Goal: Information Seeking & Learning: Learn about a topic

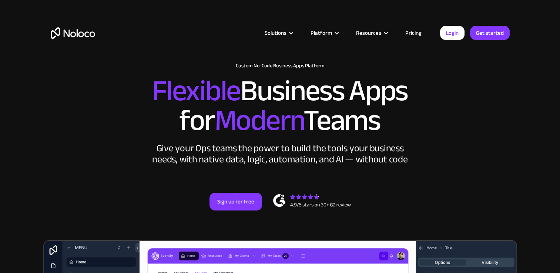
click at [412, 34] on link "Pricing" at bounding box center [413, 33] width 35 height 10
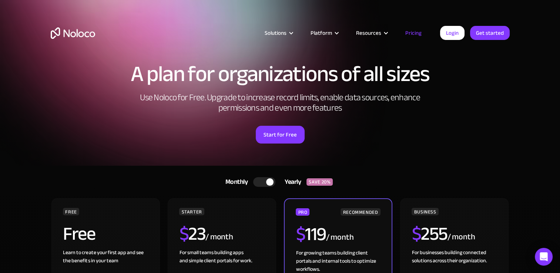
click at [259, 179] on div at bounding box center [264, 182] width 22 height 10
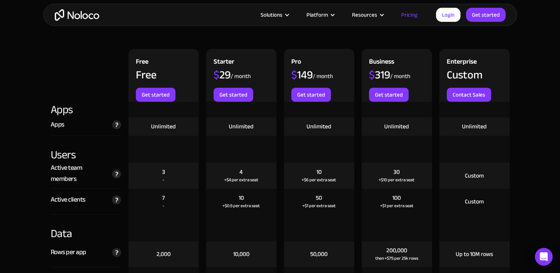
scroll to position [741, 0]
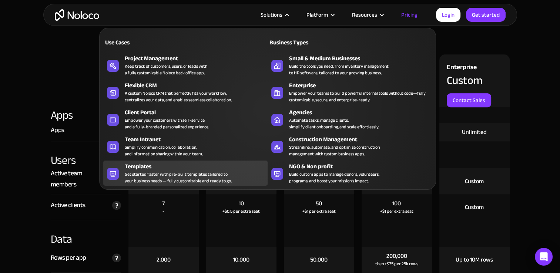
click at [161, 180] on div "Get started faster with pre-built templates tailored to your business needs — f…" at bounding box center [178, 177] width 107 height 13
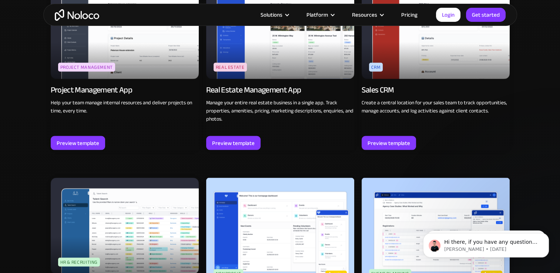
scroll to position [1333, 0]
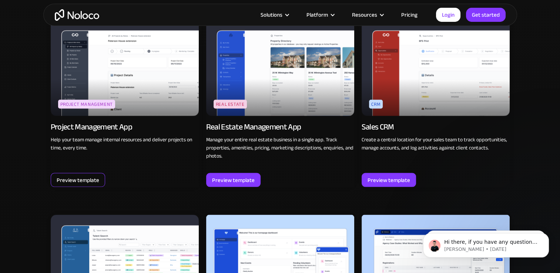
click at [67, 183] on div "Preview template" at bounding box center [78, 180] width 43 height 10
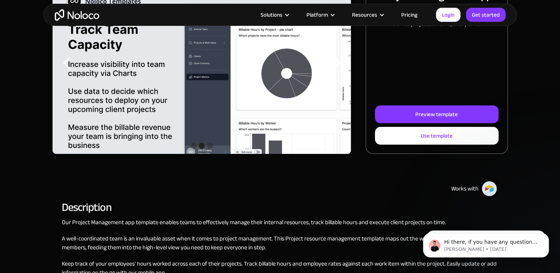
scroll to position [74, 0]
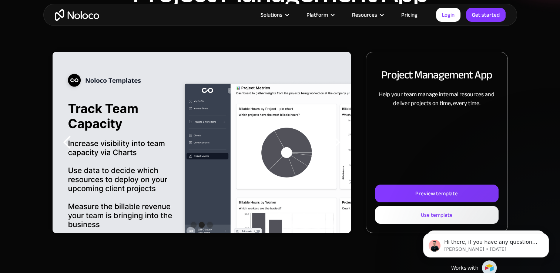
click at [68, 140] on div "previous slide" at bounding box center [67, 142] width 15 height 15
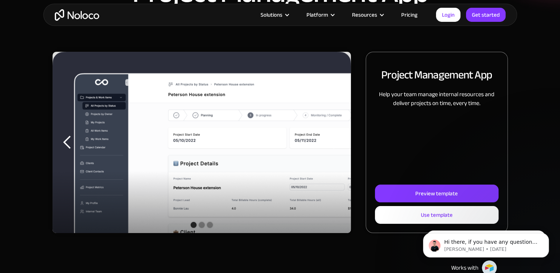
click at [68, 140] on div "previous slide" at bounding box center [67, 142] width 15 height 15
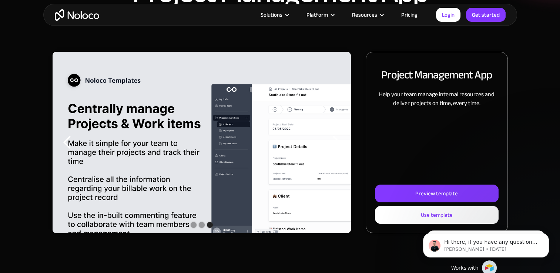
click at [68, 140] on div "previous slide" at bounding box center [67, 142] width 15 height 15
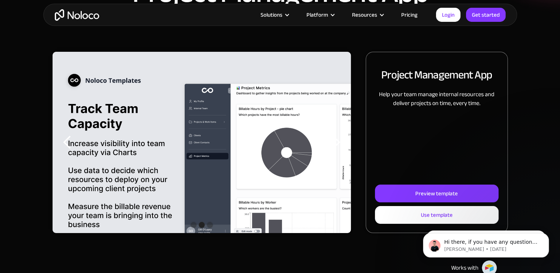
click at [68, 140] on div "previous slide" at bounding box center [67, 142] width 15 height 15
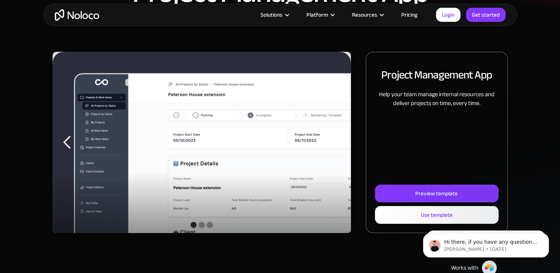
click at [67, 146] on div "previous slide" at bounding box center [67, 142] width 15 height 15
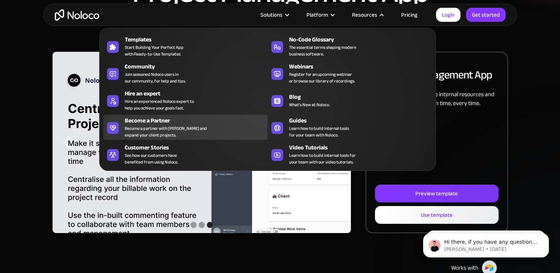
click at [156, 126] on div "Become a partner with Noloco and expand your client projects." at bounding box center [166, 131] width 82 height 13
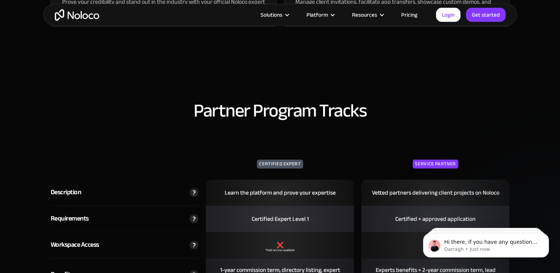
scroll to position [1111, 0]
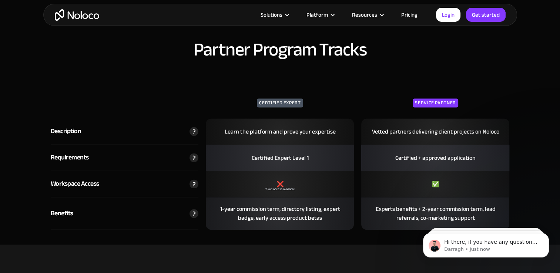
click at [194, 159] on img at bounding box center [194, 157] width 9 height 9
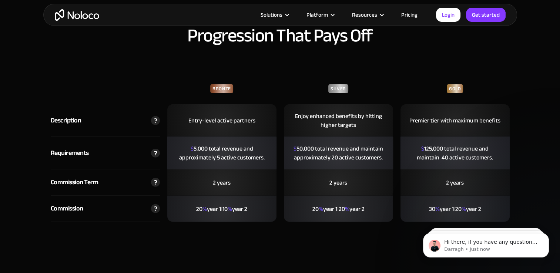
scroll to position [1667, 0]
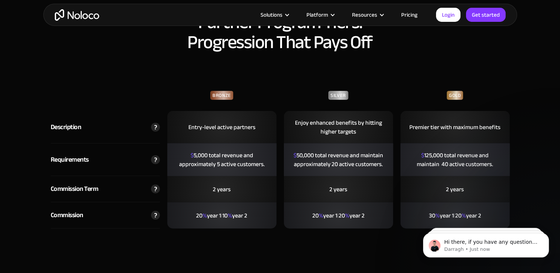
click at [155, 213] on img at bounding box center [155, 215] width 9 height 9
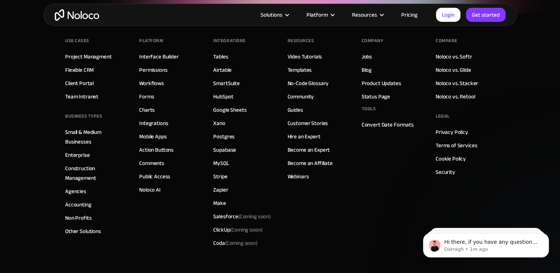
scroll to position [2926, 0]
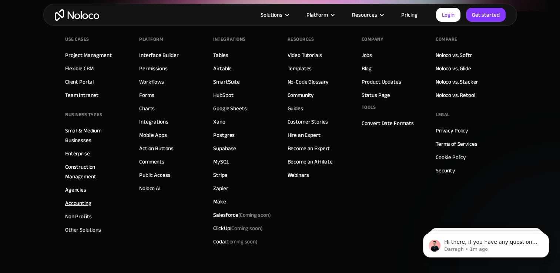
click at [70, 201] on link "Accounting" at bounding box center [78, 203] width 26 height 10
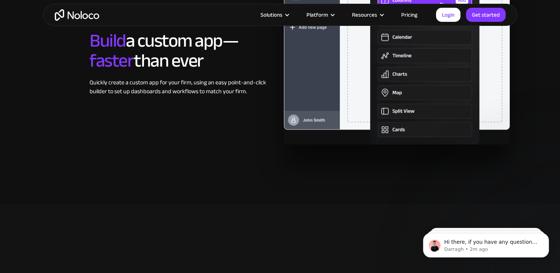
scroll to position [1629, 0]
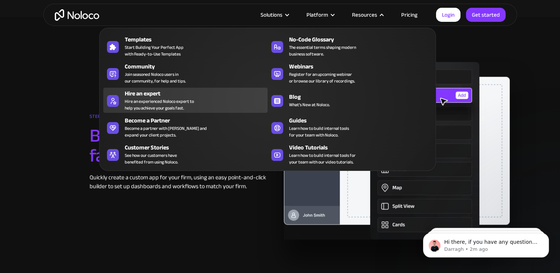
click at [171, 101] on div "Hire an experienced Noloco expert to help you achieve your goals fast." at bounding box center [159, 104] width 69 height 13
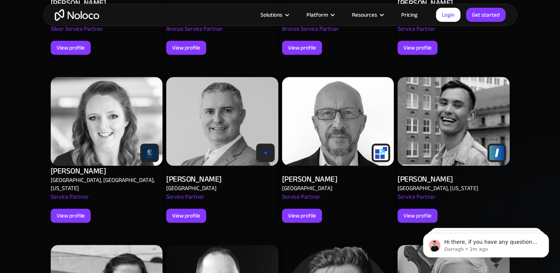
scroll to position [481, 0]
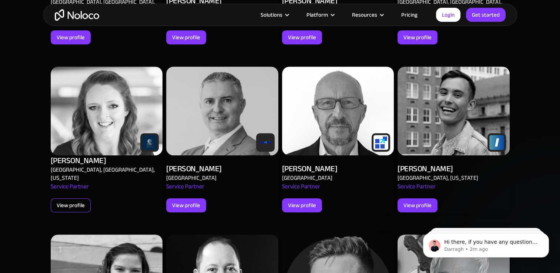
click at [62, 201] on div "View profile" at bounding box center [71, 206] width 28 height 10
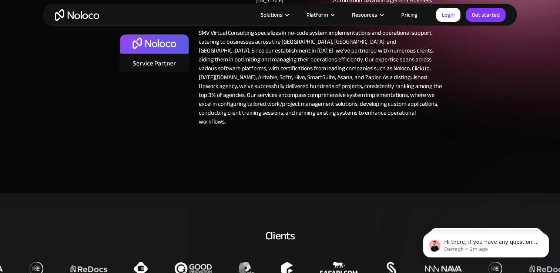
scroll to position [74, 0]
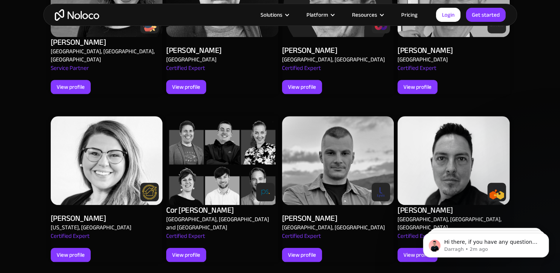
scroll to position [852, 0]
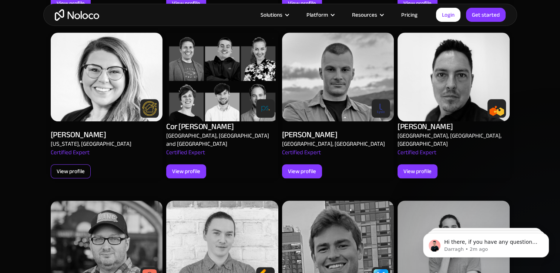
click at [73, 167] on div "View profile" at bounding box center [71, 172] width 28 height 10
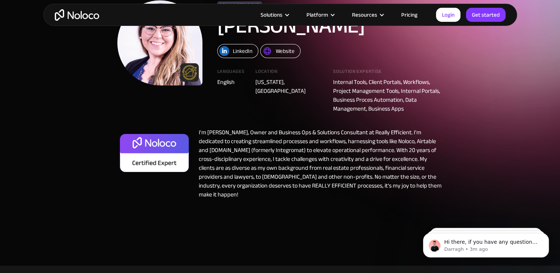
scroll to position [37, 0]
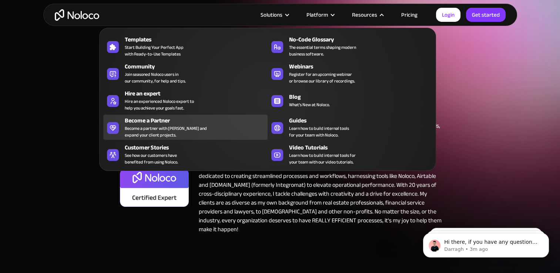
click at [151, 123] on div "Become a Partner" at bounding box center [198, 120] width 146 height 9
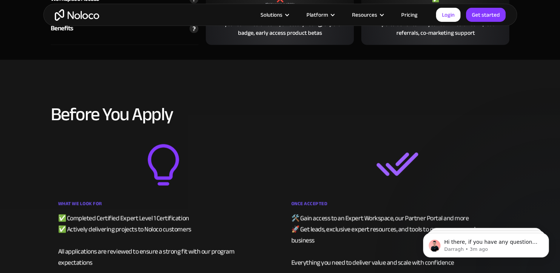
scroll to position [1407, 0]
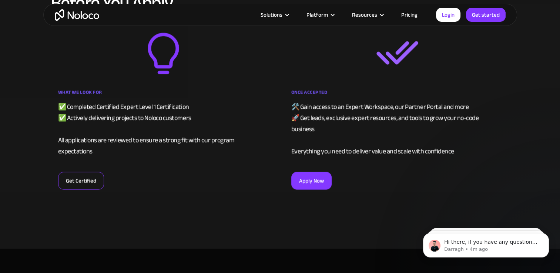
click at [69, 174] on link "Get Certified" at bounding box center [81, 181] width 46 height 18
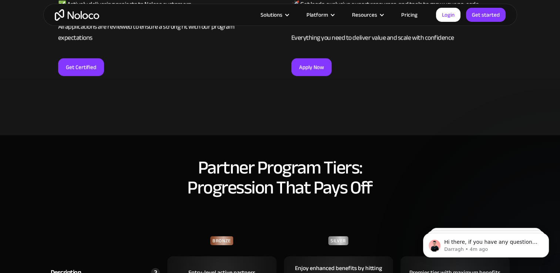
scroll to position [1518, 0]
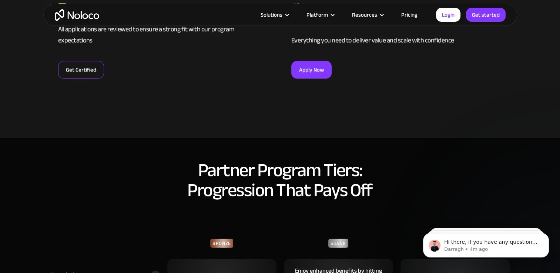
click at [86, 61] on link "Get Certified" at bounding box center [81, 70] width 46 height 18
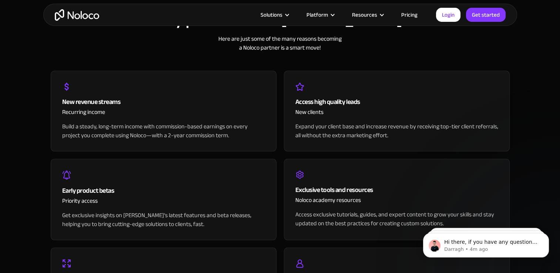
scroll to position [741, 0]
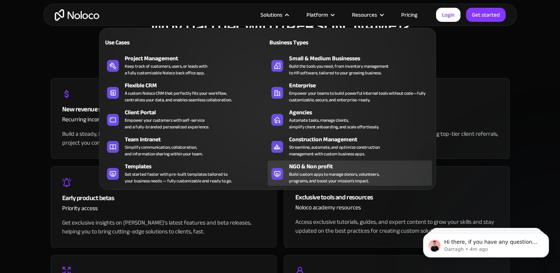
click at [310, 171] on div "Build custom apps to manage donors, volunteers, programs, and boost your missio…" at bounding box center [334, 177] width 90 height 13
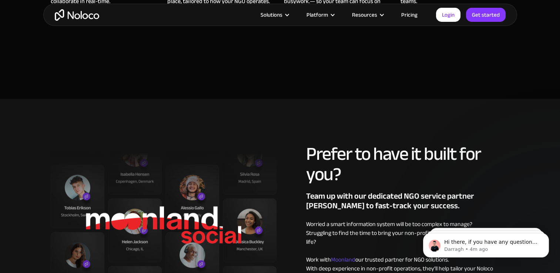
scroll to position [926, 0]
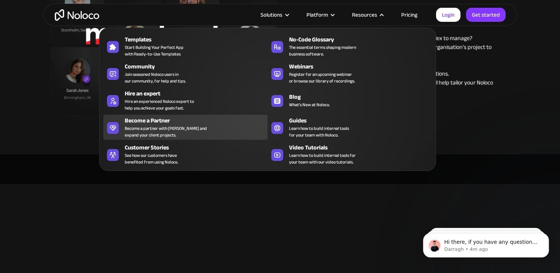
click at [150, 129] on div "Become a partner with Noloco and expand your client projects." at bounding box center [166, 131] width 82 height 13
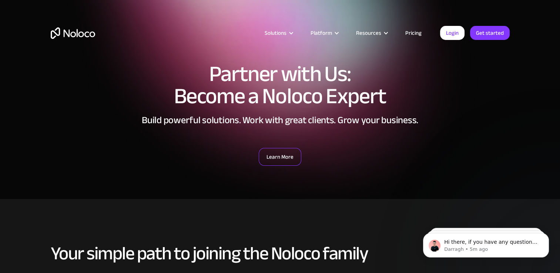
click at [289, 156] on link "Learn More" at bounding box center [280, 157] width 43 height 18
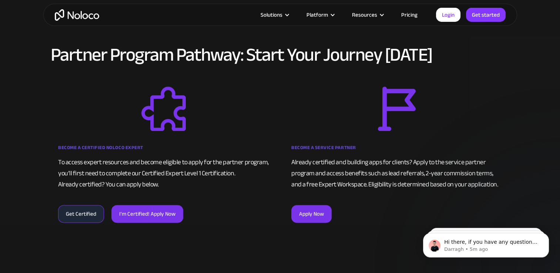
scroll to position [434, 0]
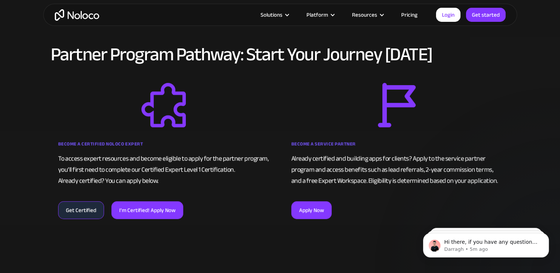
click at [73, 207] on link "Get Certified" at bounding box center [81, 210] width 46 height 18
click at [83, 13] on img "home" at bounding box center [77, 14] width 44 height 11
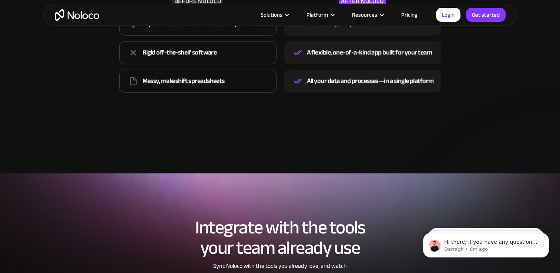
scroll to position [1074, 0]
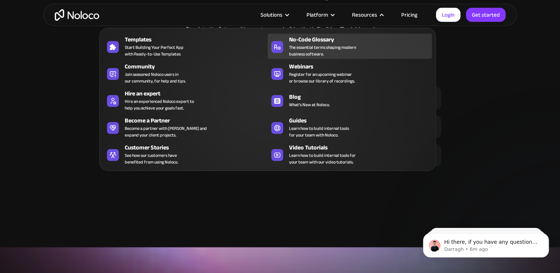
click at [347, 44] on span "The essential terms shaping modern business software." at bounding box center [322, 50] width 67 height 13
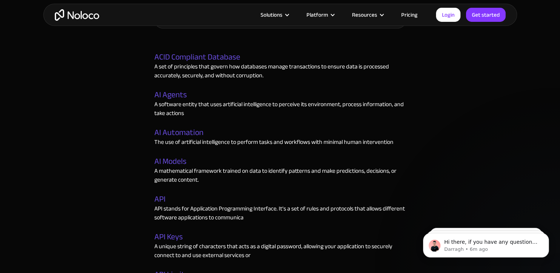
scroll to position [333, 0]
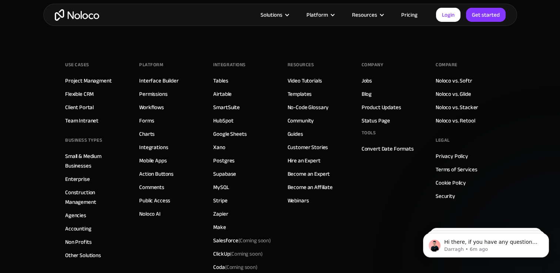
scroll to position [4201, 0]
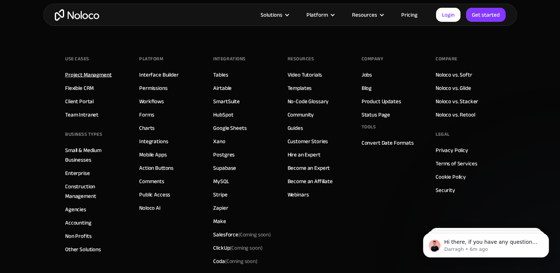
click at [74, 72] on link "Project Managment" at bounding box center [88, 75] width 46 height 10
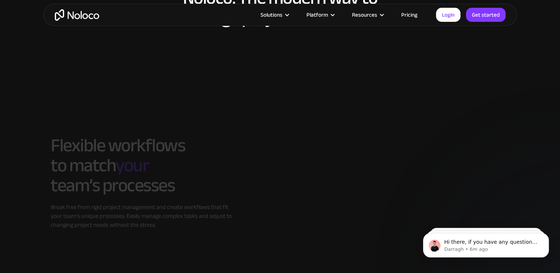
scroll to position [667, 0]
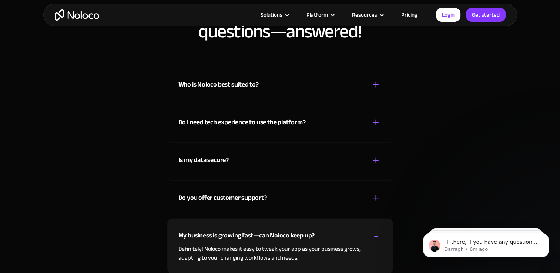
scroll to position [3837, 0]
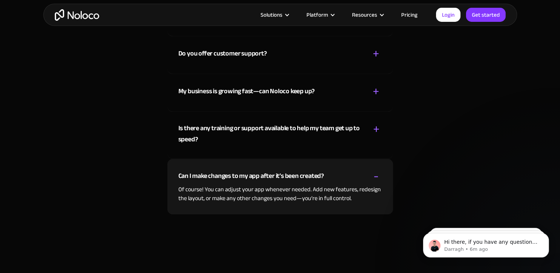
scroll to position [3985, 0]
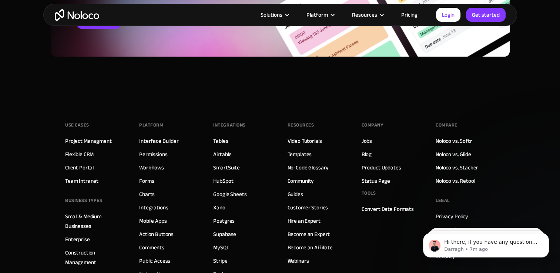
scroll to position [778, 0]
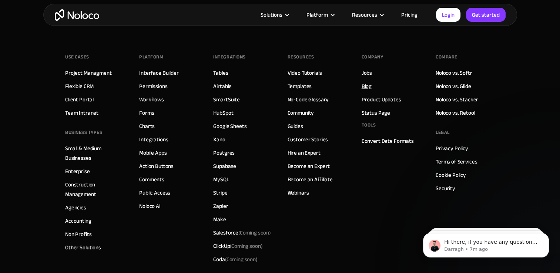
click at [367, 90] on link "Blog" at bounding box center [367, 86] width 10 height 10
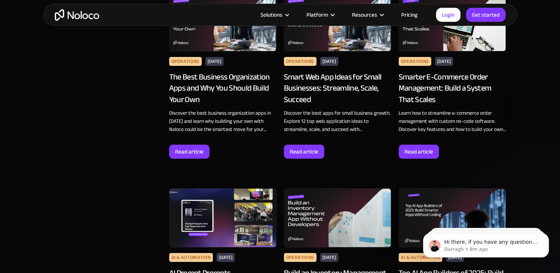
scroll to position [2740, 0]
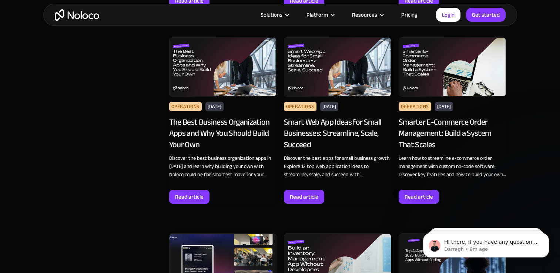
click at [198, 124] on div "The Best Business Organization Apps and Why You Should Build Your Own" at bounding box center [222, 134] width 107 height 34
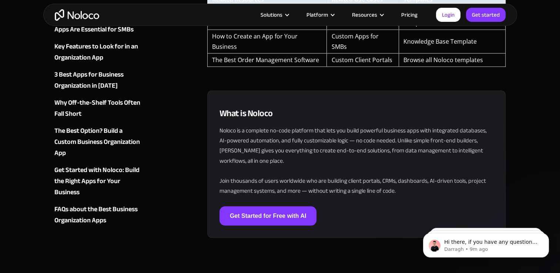
scroll to position [2000, 0]
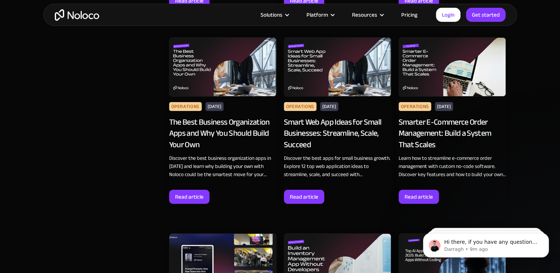
click at [340, 124] on div "Smart Web App Ideas for Small Businesses: Streamline, Scale, Succeed" at bounding box center [337, 134] width 107 height 34
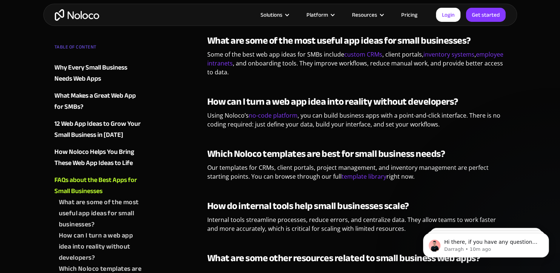
scroll to position [1629, 0]
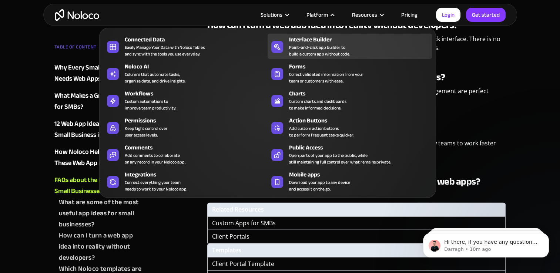
click at [317, 47] on div "Point-and-click app builder to build a custom app without code." at bounding box center [319, 50] width 61 height 13
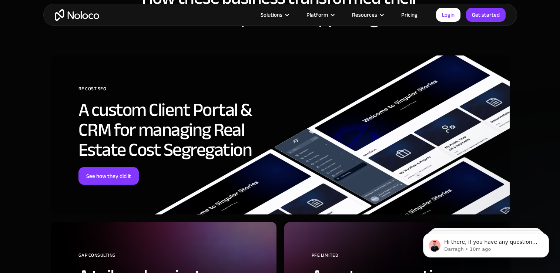
scroll to position [1889, 0]
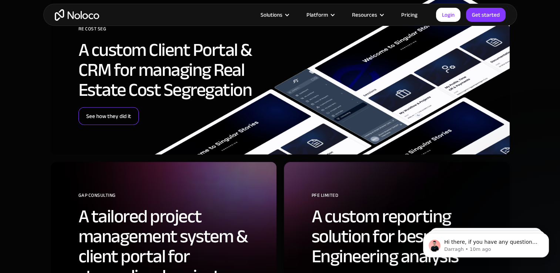
click at [103, 113] on link "See how they did it" at bounding box center [109, 116] width 60 height 18
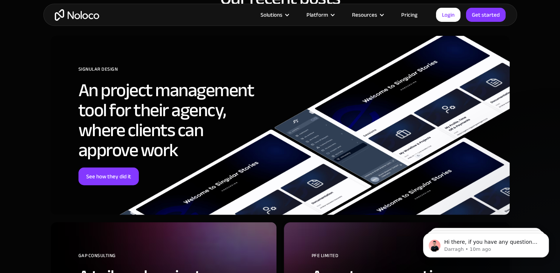
scroll to position [1926, 0]
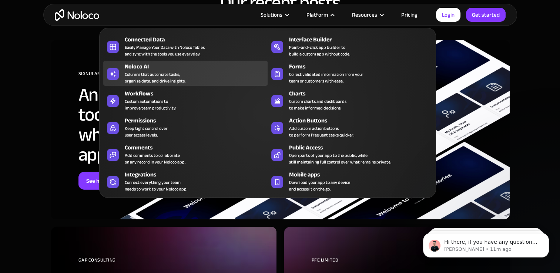
click at [170, 81] on div "Columns that automate tasks, organize data, and drive insights." at bounding box center [155, 77] width 61 height 13
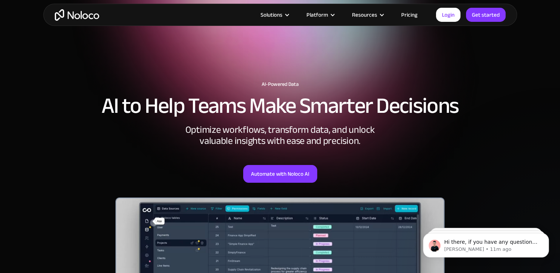
scroll to position [148, 0]
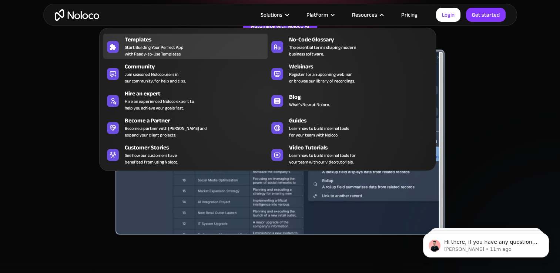
click at [158, 42] on div "Templates" at bounding box center [198, 39] width 146 height 9
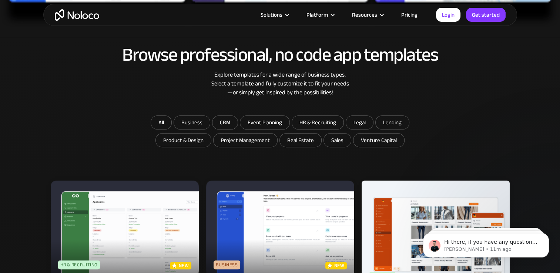
scroll to position [370, 0]
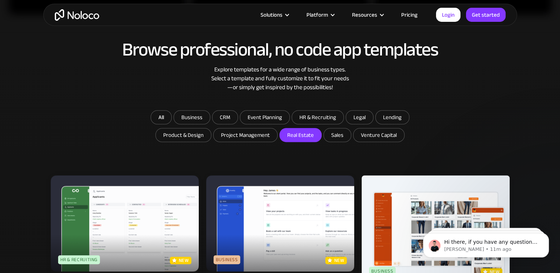
click at [316, 134] on input "Real Estate" at bounding box center [300, 135] width 41 height 13
checkbox input "true"
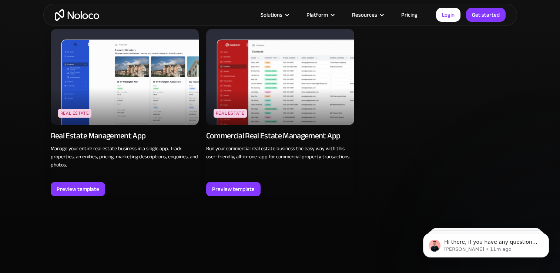
scroll to position [518, 0]
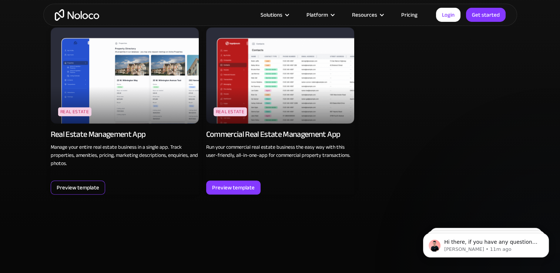
click at [67, 189] on div "Preview template" at bounding box center [78, 188] width 43 height 10
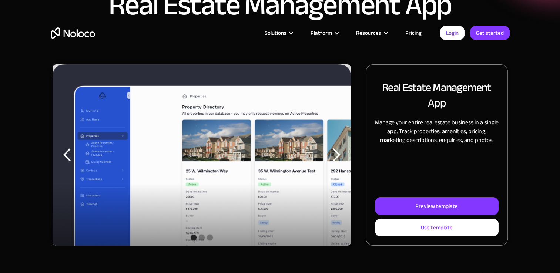
scroll to position [111, 0]
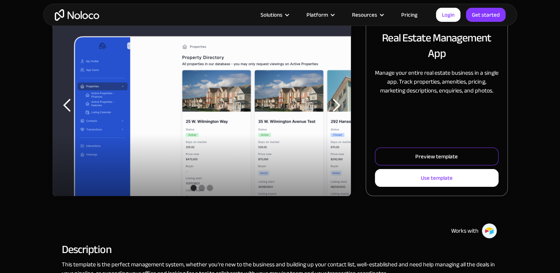
click at [437, 160] on div "Preview template" at bounding box center [437, 157] width 43 height 10
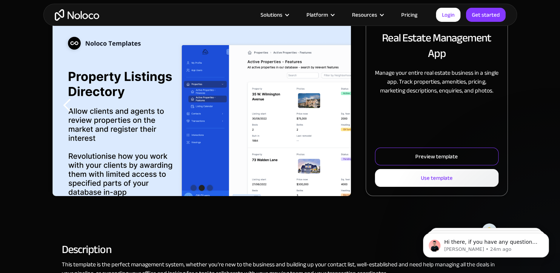
scroll to position [0, 0]
